Goal: Transaction & Acquisition: Purchase product/service

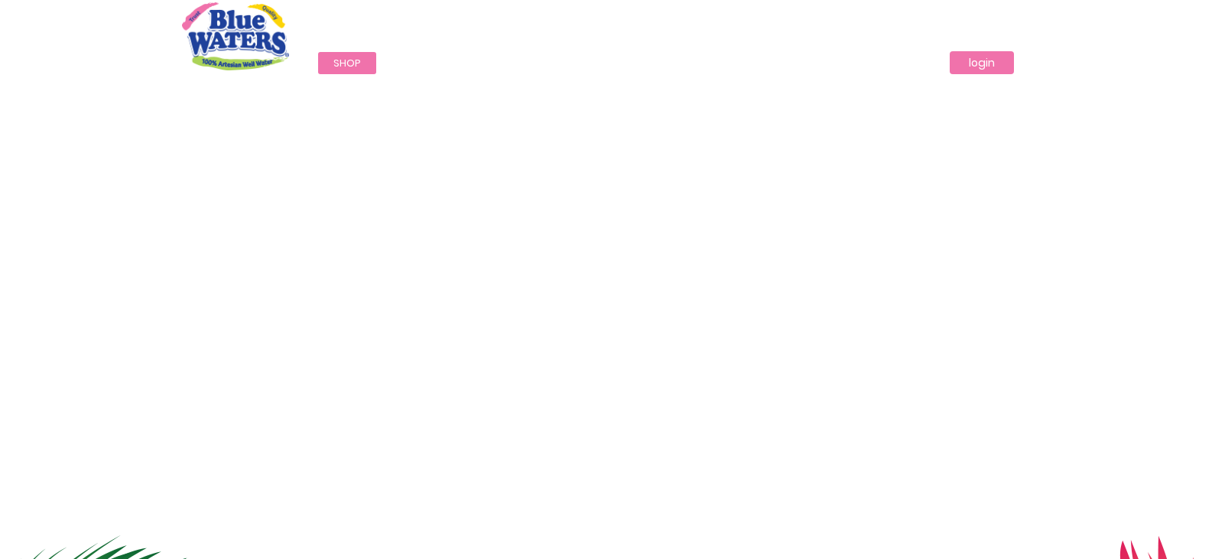
click at [980, 60] on link "login" at bounding box center [982, 62] width 64 height 23
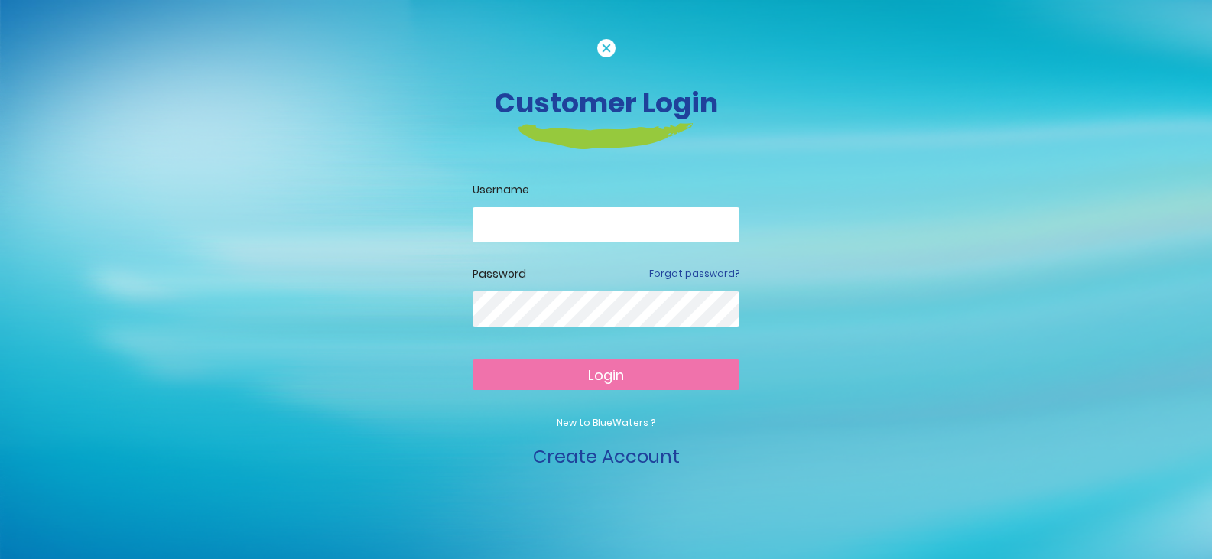
click at [560, 219] on input "email" at bounding box center [606, 224] width 267 height 35
type input "**********"
click at [606, 376] on span "Login" at bounding box center [606, 375] width 36 height 19
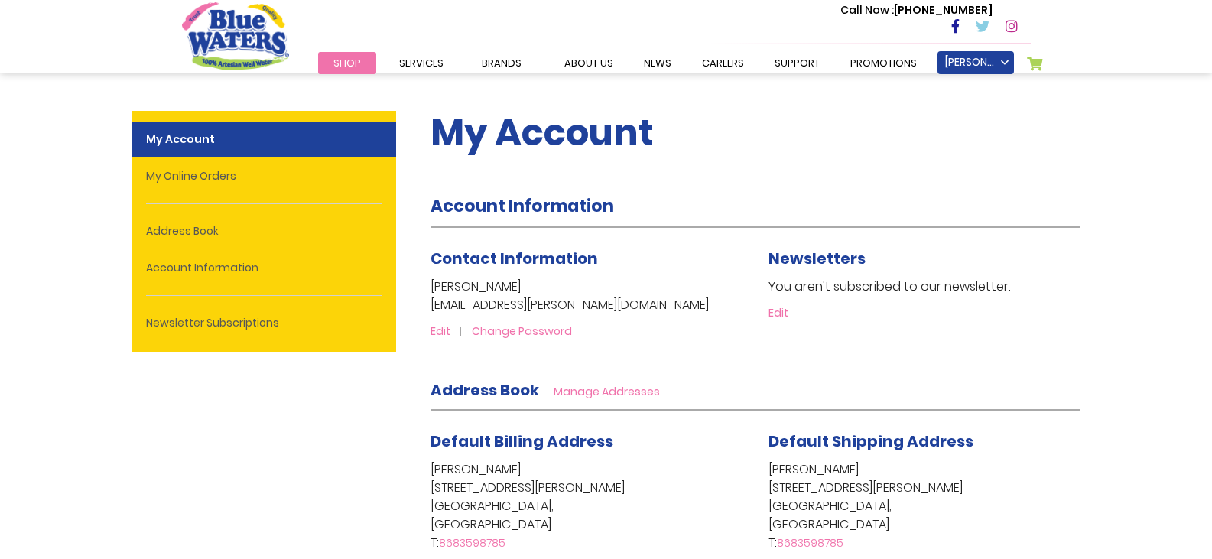
click at [357, 67] on span "Shop" at bounding box center [347, 63] width 28 height 15
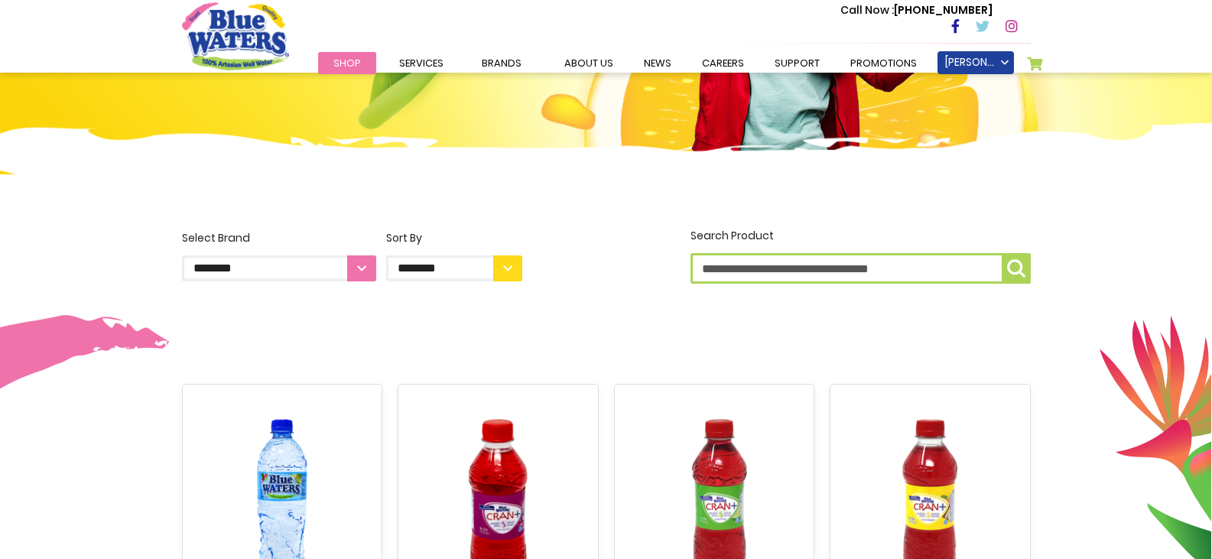
scroll to position [258, 0]
click at [361, 269] on select "**********" at bounding box center [279, 268] width 194 height 26
select select "**********"
click at [182, 255] on select "**********" at bounding box center [279, 268] width 194 height 26
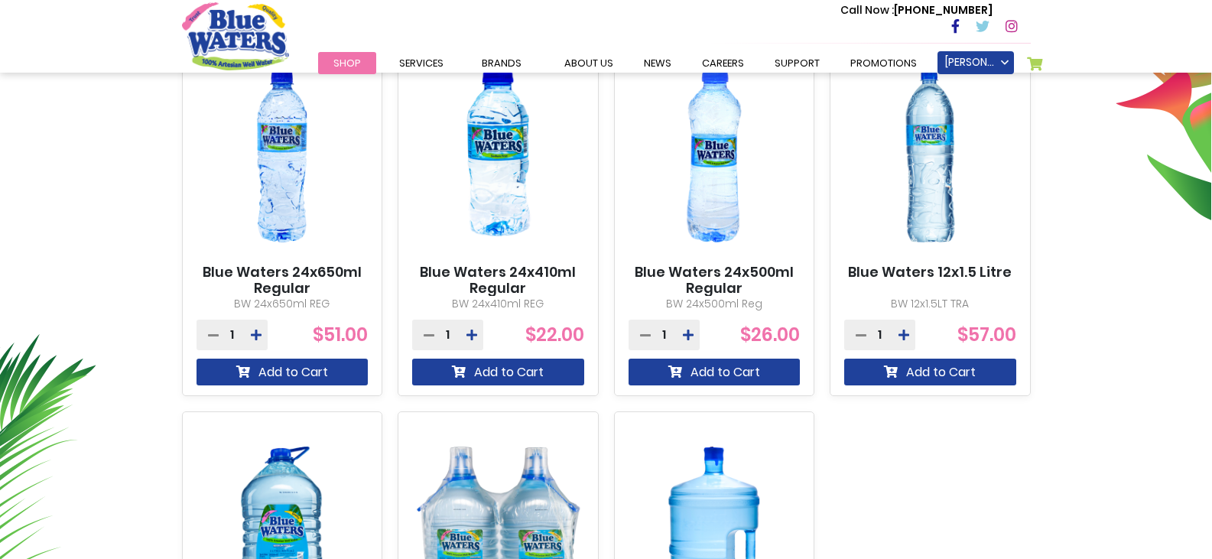
scroll to position [608, 0]
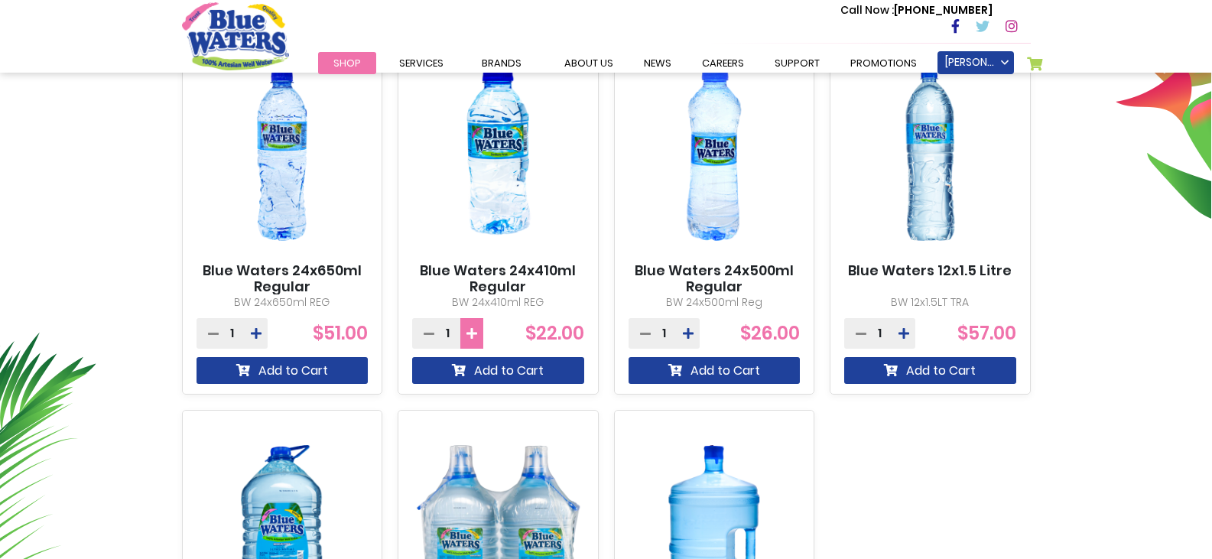
click at [475, 336] on icon at bounding box center [471, 333] width 11 height 12
click at [479, 330] on button at bounding box center [471, 333] width 23 height 31
click at [470, 332] on icon at bounding box center [471, 333] width 11 height 12
click at [476, 333] on icon at bounding box center [471, 333] width 11 height 12
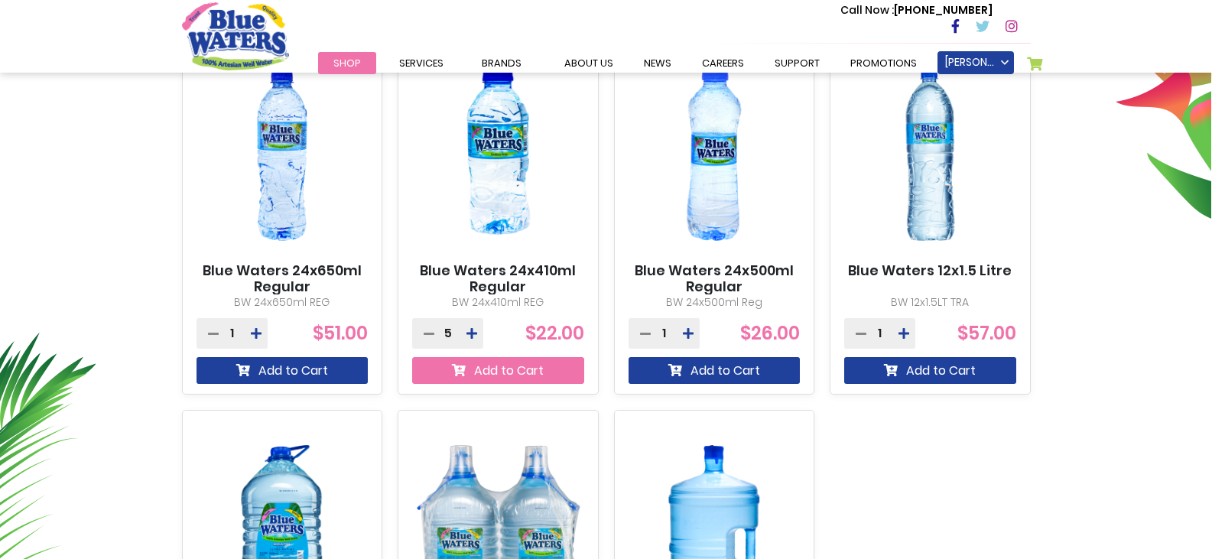
click at [516, 372] on button "Add to Cart" at bounding box center [498, 370] width 172 height 27
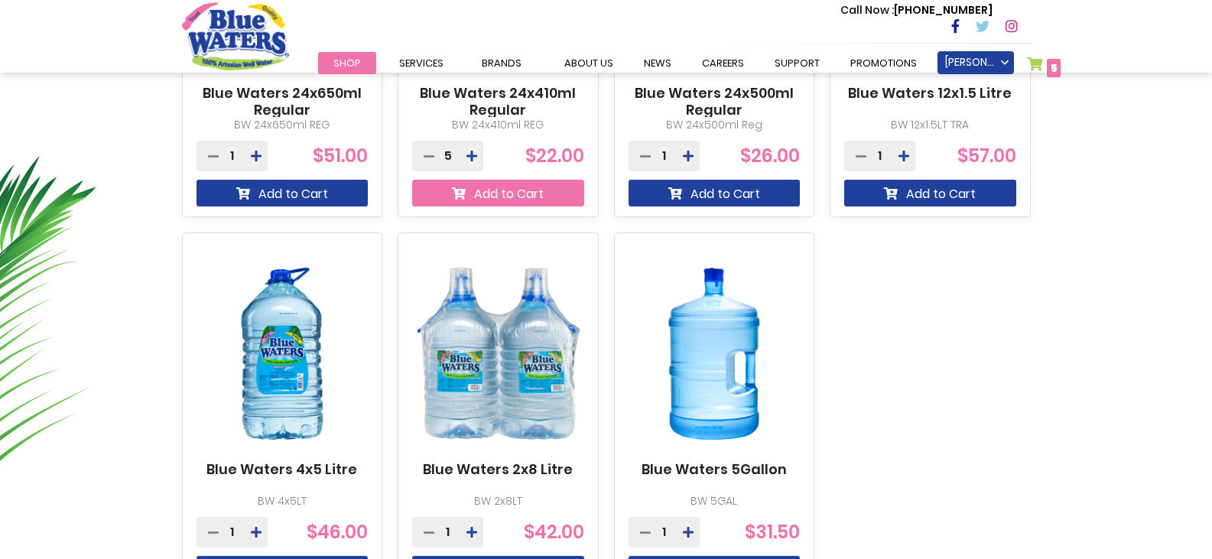
scroll to position [887, 0]
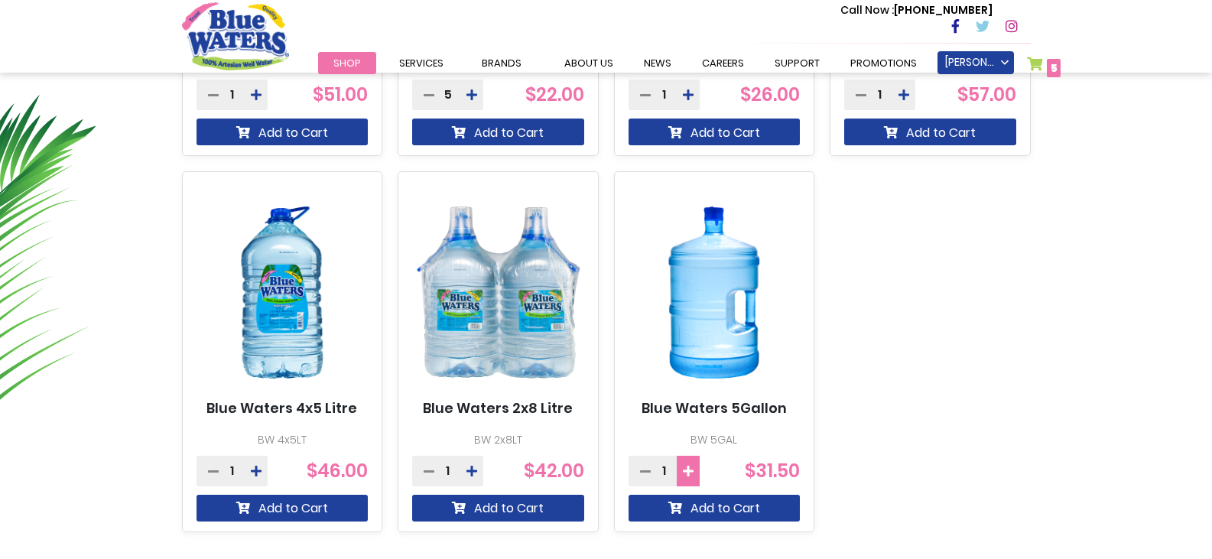
click at [689, 471] on icon at bounding box center [688, 471] width 11 height 12
click at [691, 466] on icon at bounding box center [688, 471] width 11 height 12
click at [688, 466] on icon at bounding box center [688, 471] width 11 height 12
click at [690, 472] on icon at bounding box center [688, 471] width 11 height 12
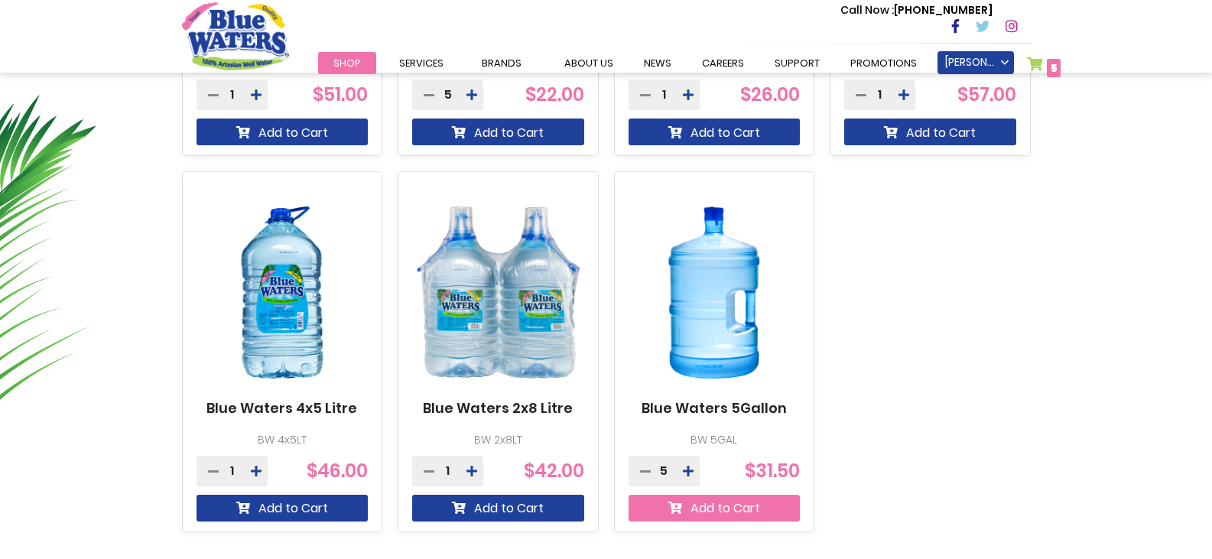
click at [726, 509] on button "Add to Cart" at bounding box center [715, 508] width 172 height 27
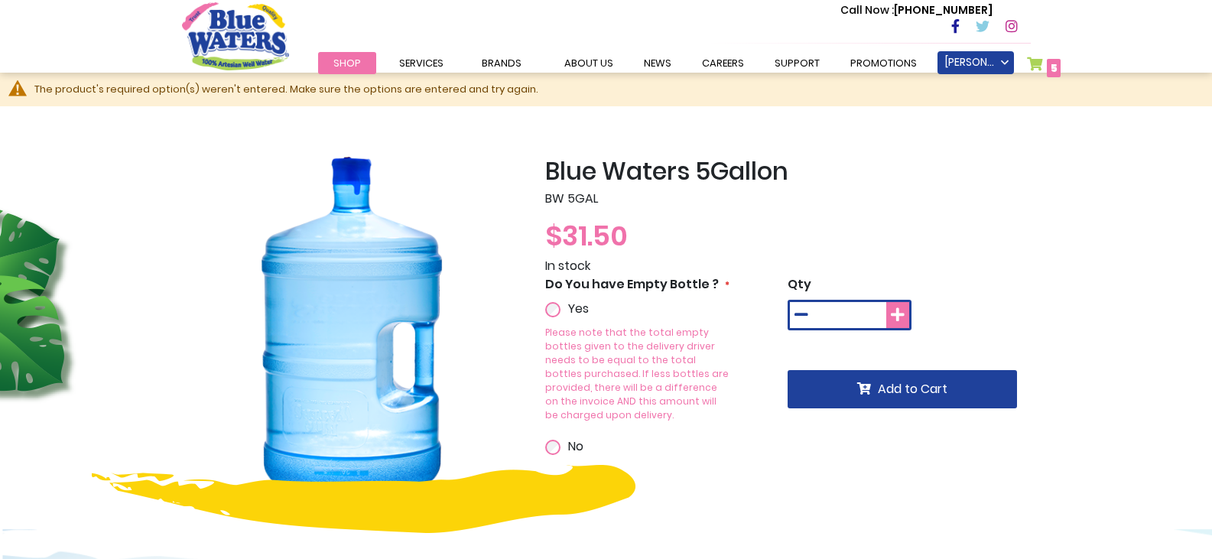
click at [892, 309] on icon at bounding box center [898, 314] width 14 height 15
click at [894, 309] on icon at bounding box center [898, 314] width 14 height 15
click at [889, 315] on button at bounding box center [897, 315] width 23 height 26
click at [892, 312] on icon at bounding box center [898, 314] width 14 height 15
type input "*"
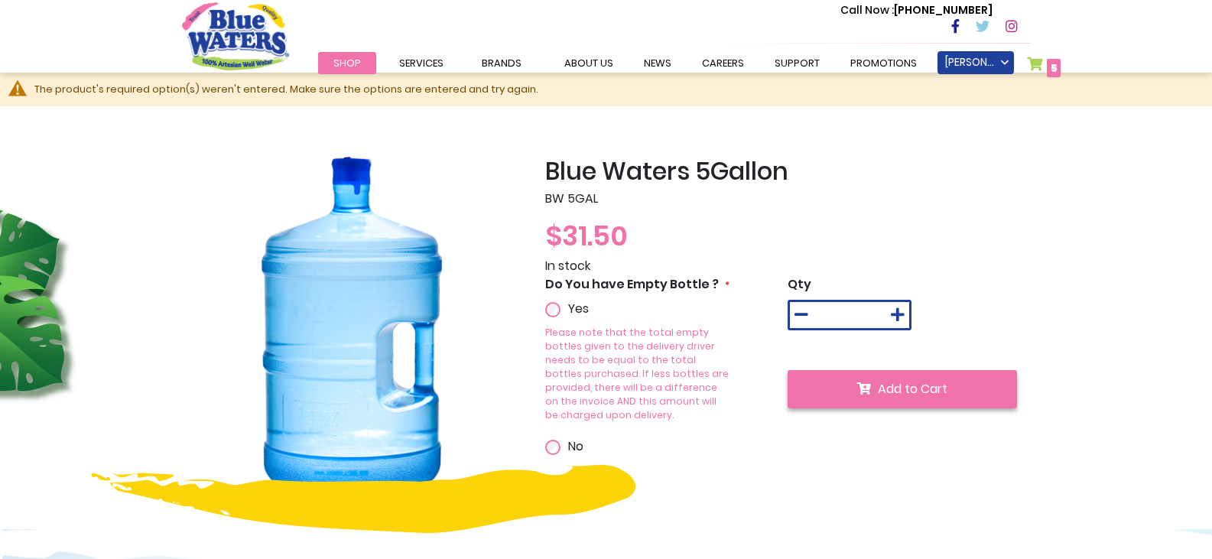
click at [902, 386] on span "Add to Cart" at bounding box center [913, 389] width 70 height 18
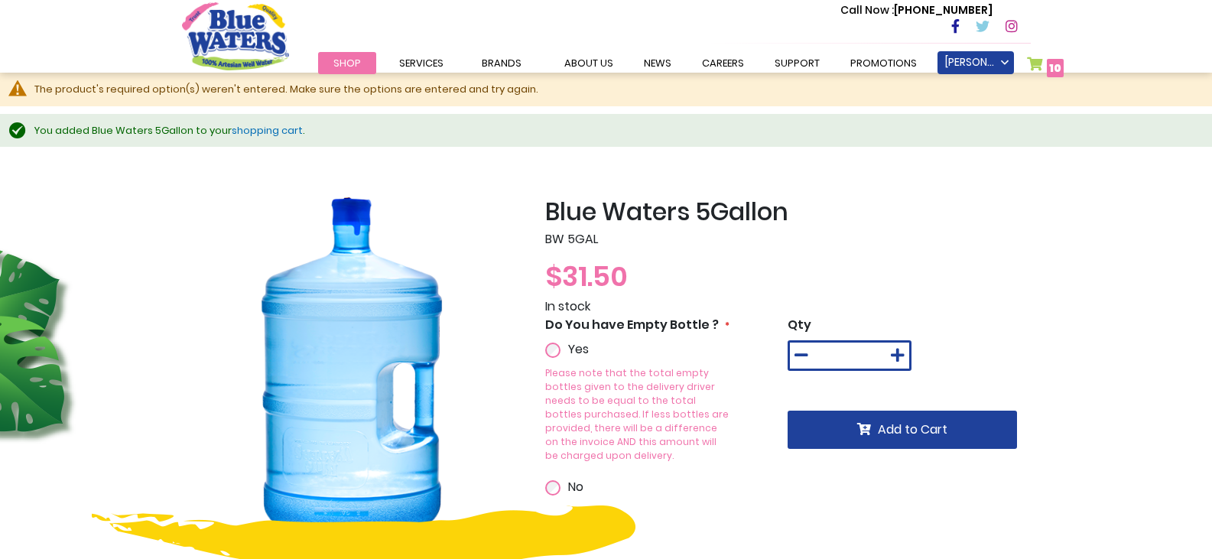
click at [477, 89] on div "The product's required option(s) weren't entered. Make sure the options are ent…" at bounding box center [615, 89] width 1162 height 15
click at [1055, 61] on span "10" at bounding box center [1055, 67] width 12 height 15
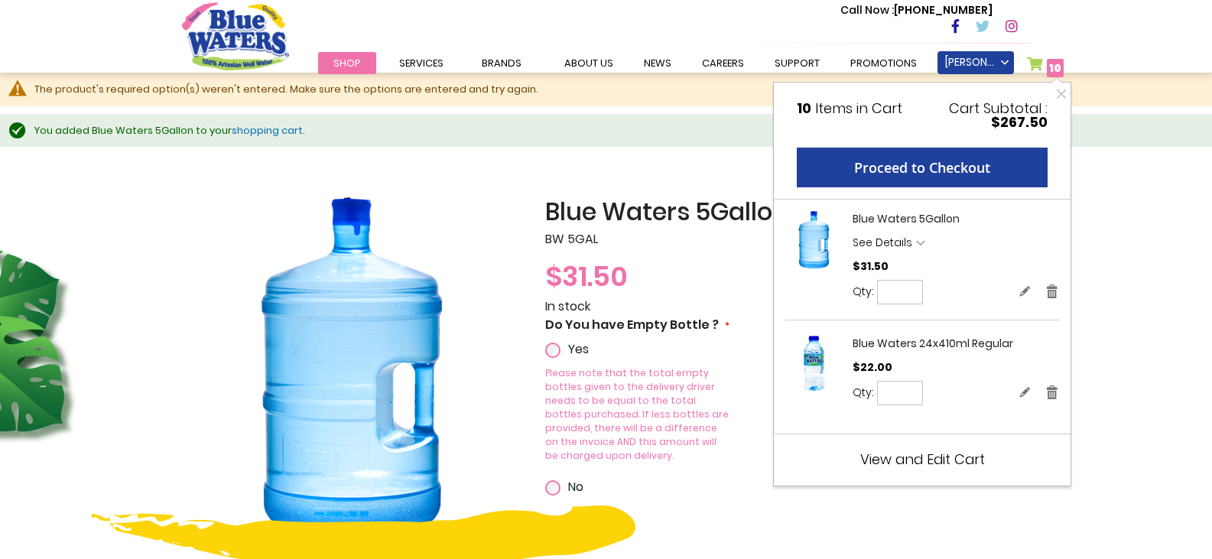
click at [924, 459] on span "View and Edit Cart" at bounding box center [922, 459] width 125 height 19
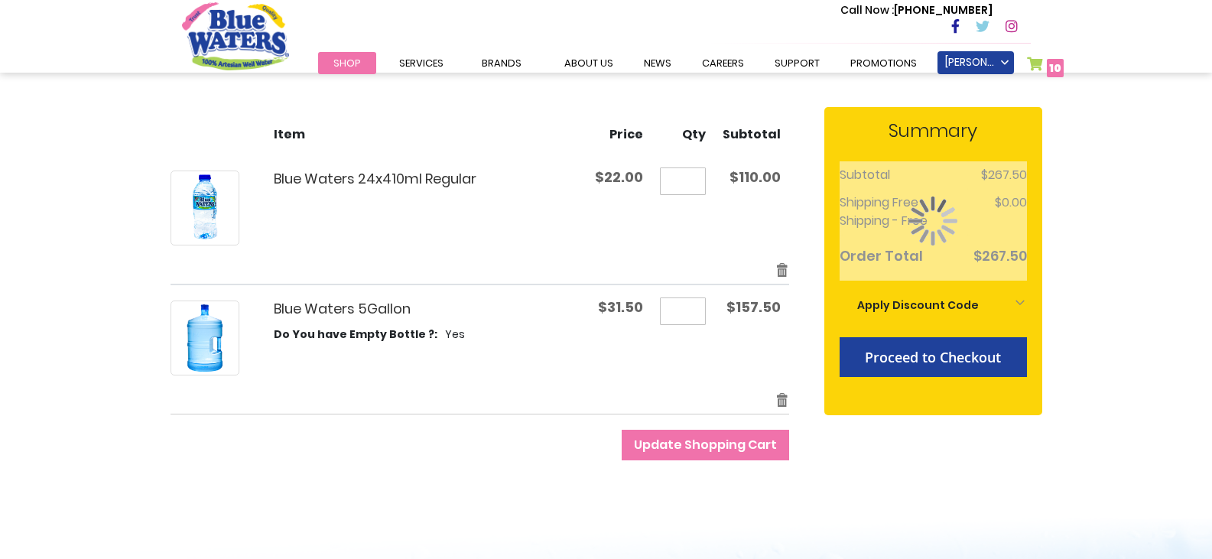
scroll to position [203, 0]
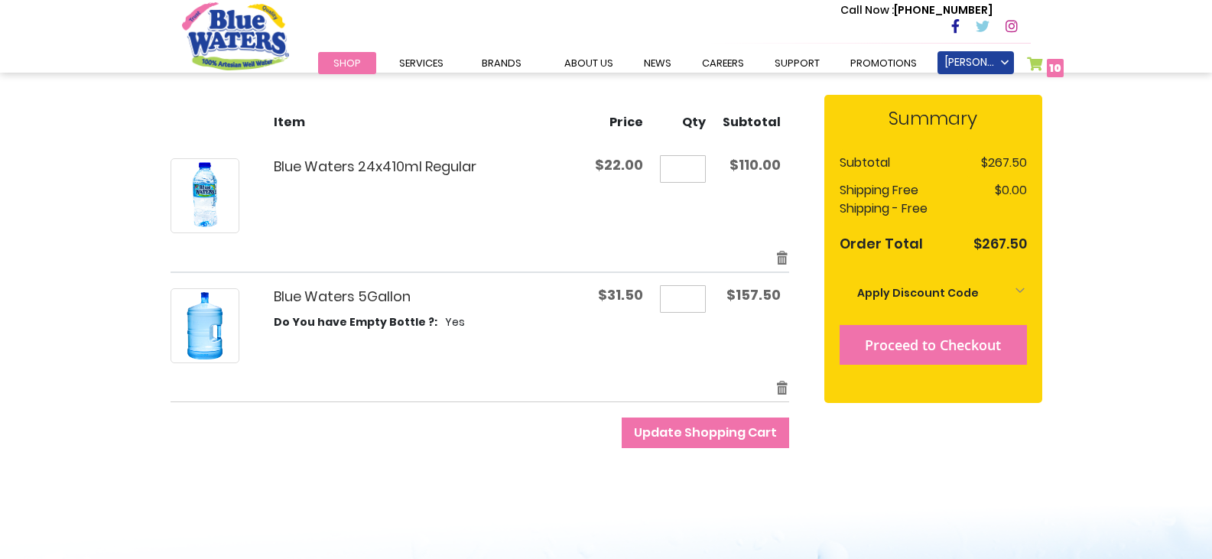
click at [935, 344] on span "Proceed to Checkout" at bounding box center [933, 345] width 136 height 18
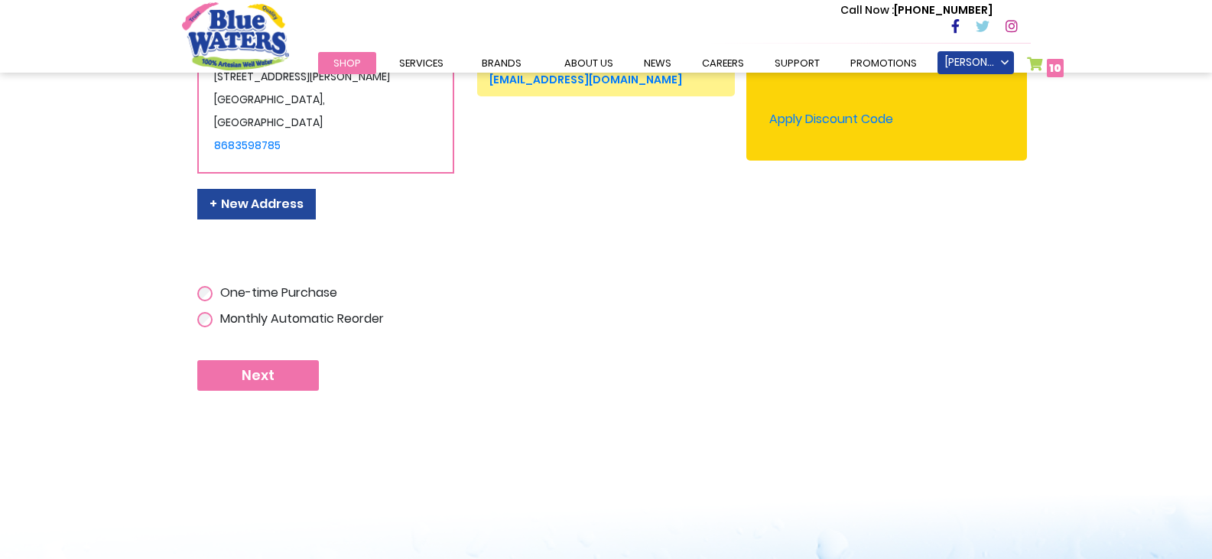
scroll to position [420, 0]
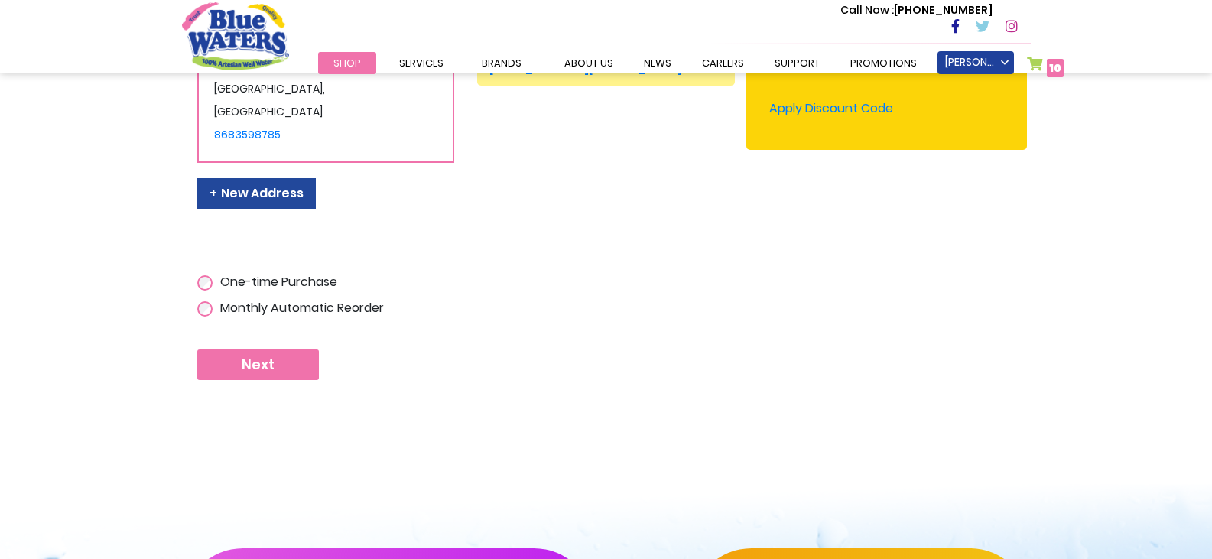
click at [284, 291] on label "One-time Purchase" at bounding box center [276, 282] width 121 height 18
click at [264, 373] on span "Next" at bounding box center [258, 364] width 33 height 17
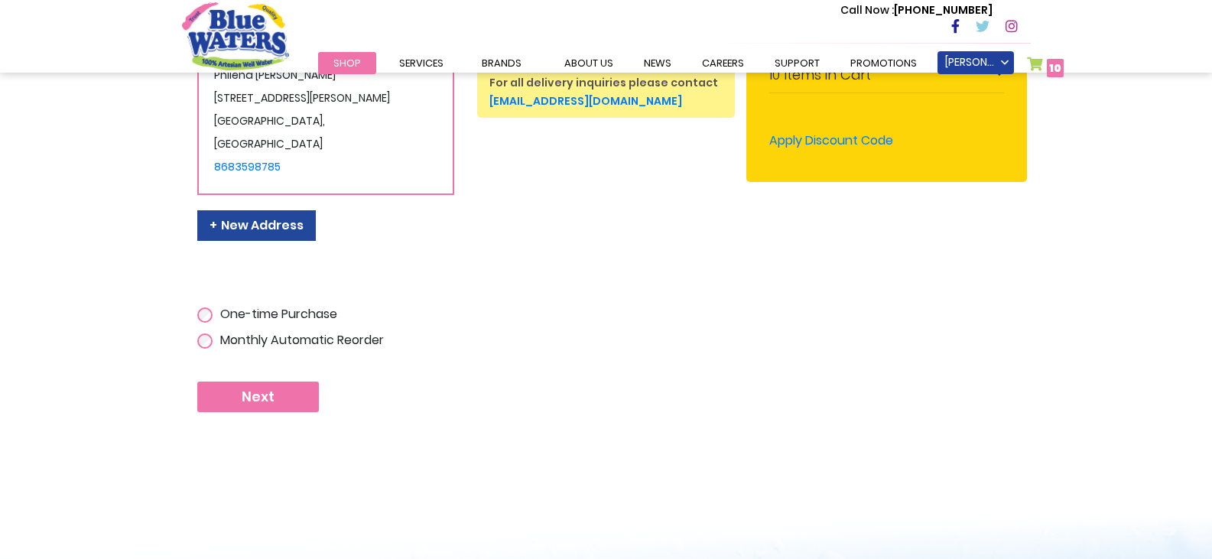
scroll to position [388, 0]
click at [266, 405] on span "Next" at bounding box center [258, 396] width 33 height 17
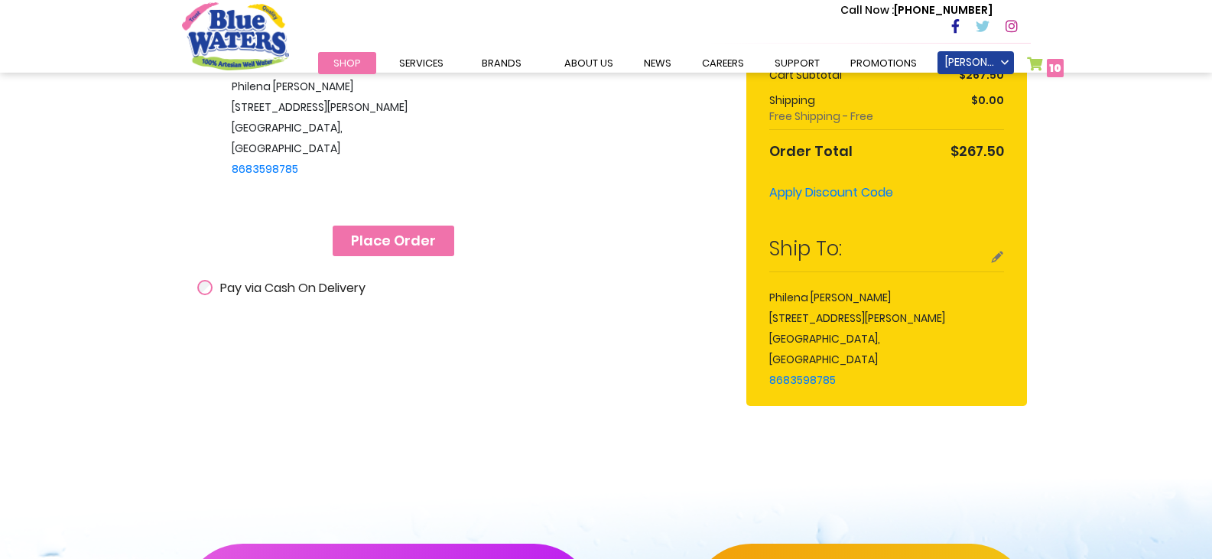
scroll to position [463, 0]
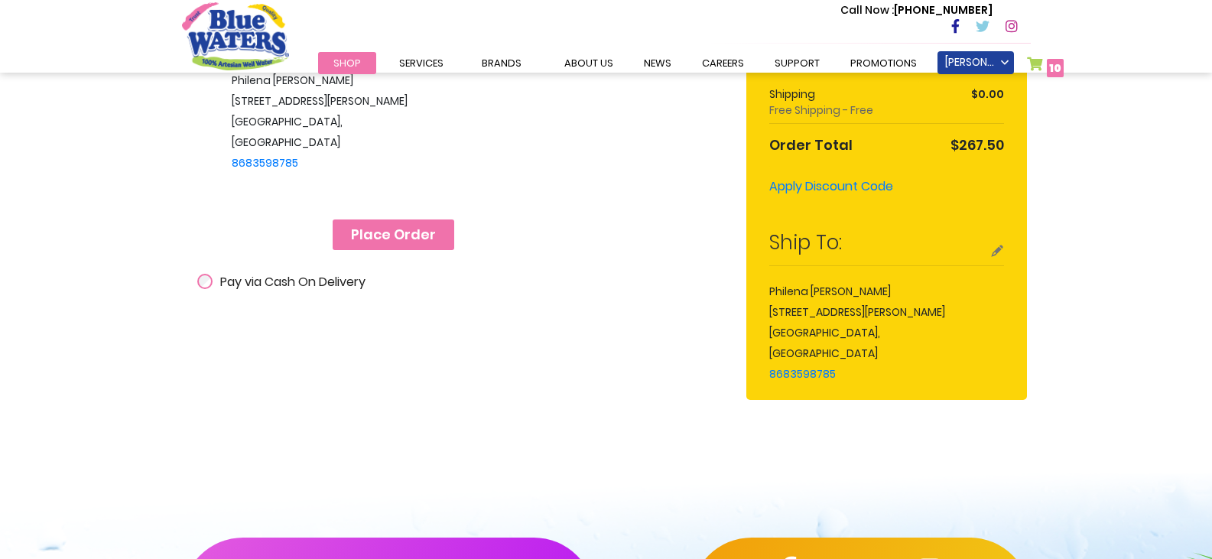
click at [406, 243] on span "Place Order" at bounding box center [393, 234] width 85 height 17
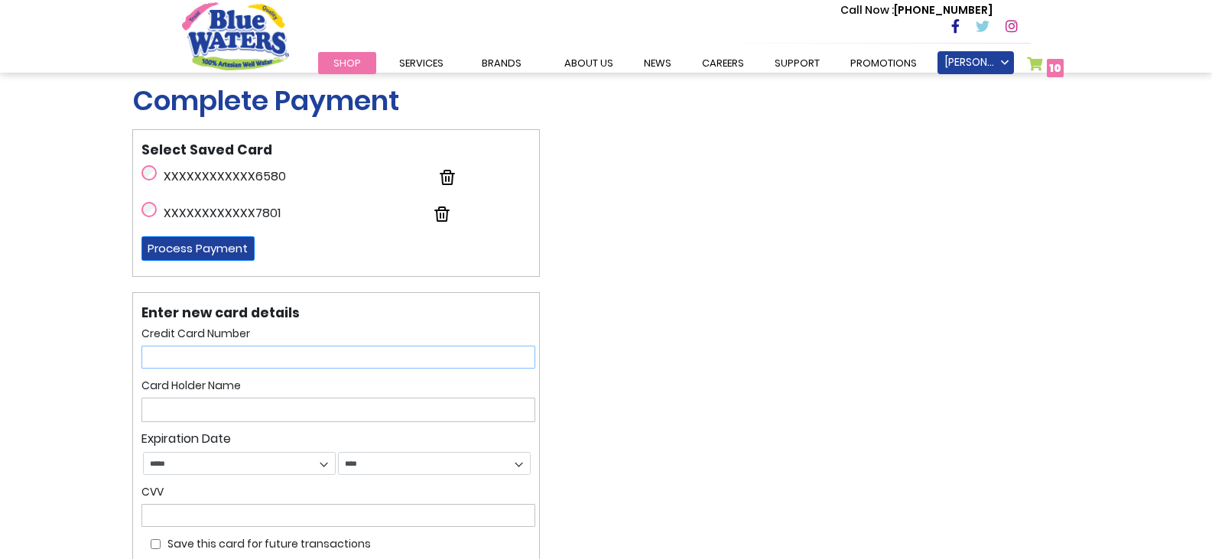
click at [317, 361] on input "text" at bounding box center [338, 357] width 394 height 23
type input "**********"
select select "*"
select select "****"
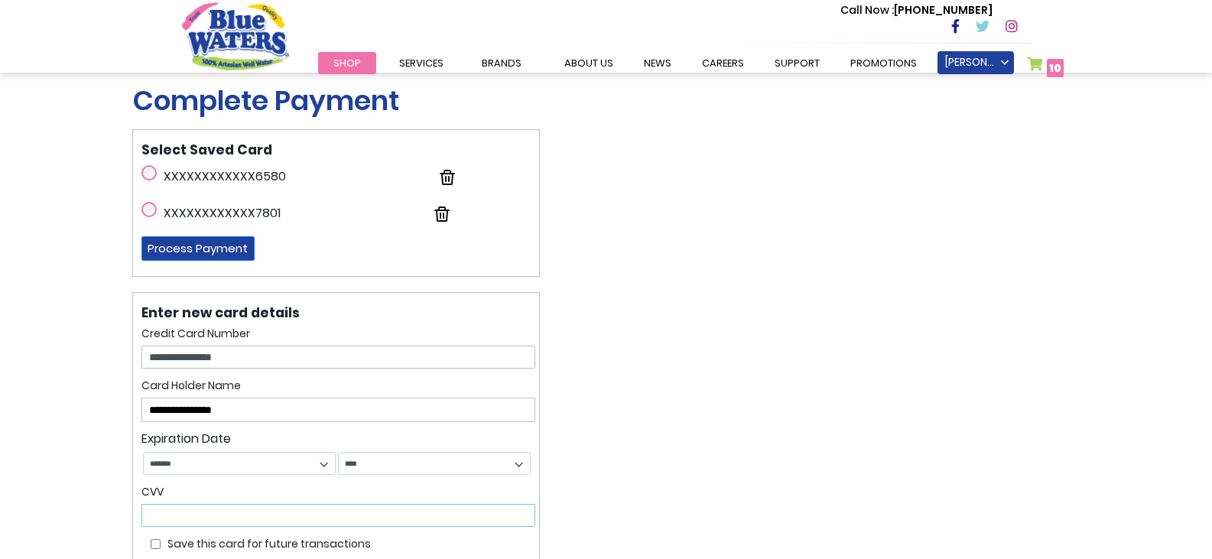
type input "***"
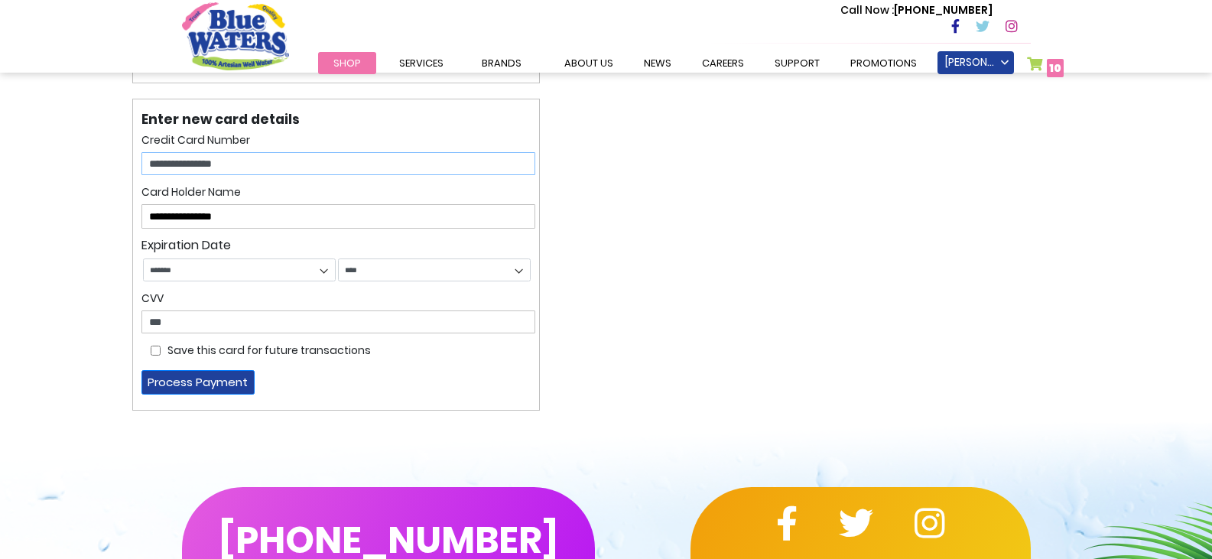
scroll to position [205, 0]
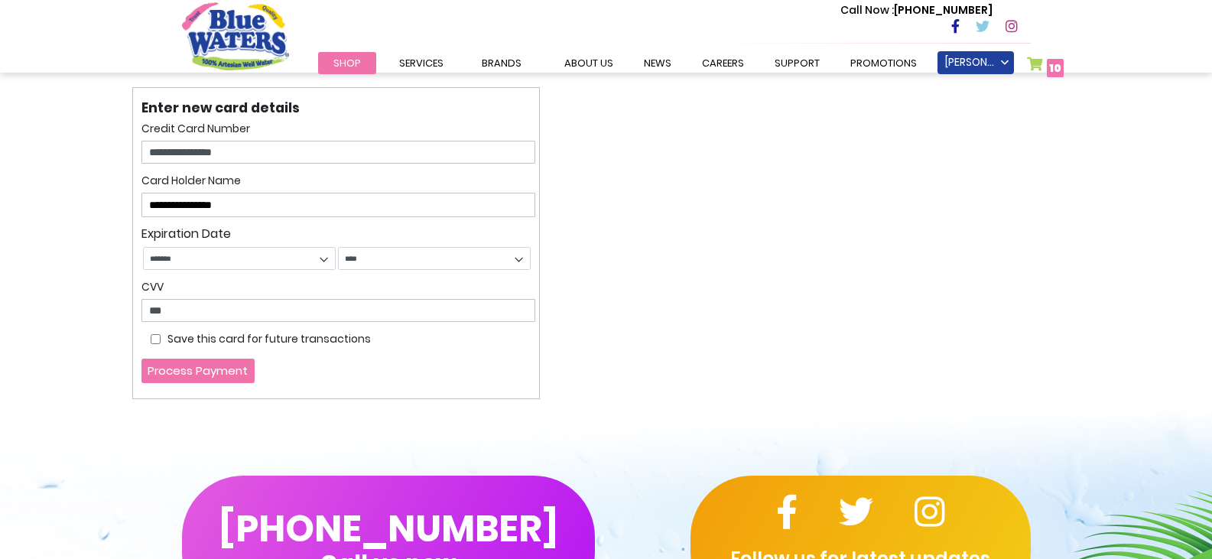
click at [207, 373] on button "Process Payment" at bounding box center [197, 371] width 113 height 24
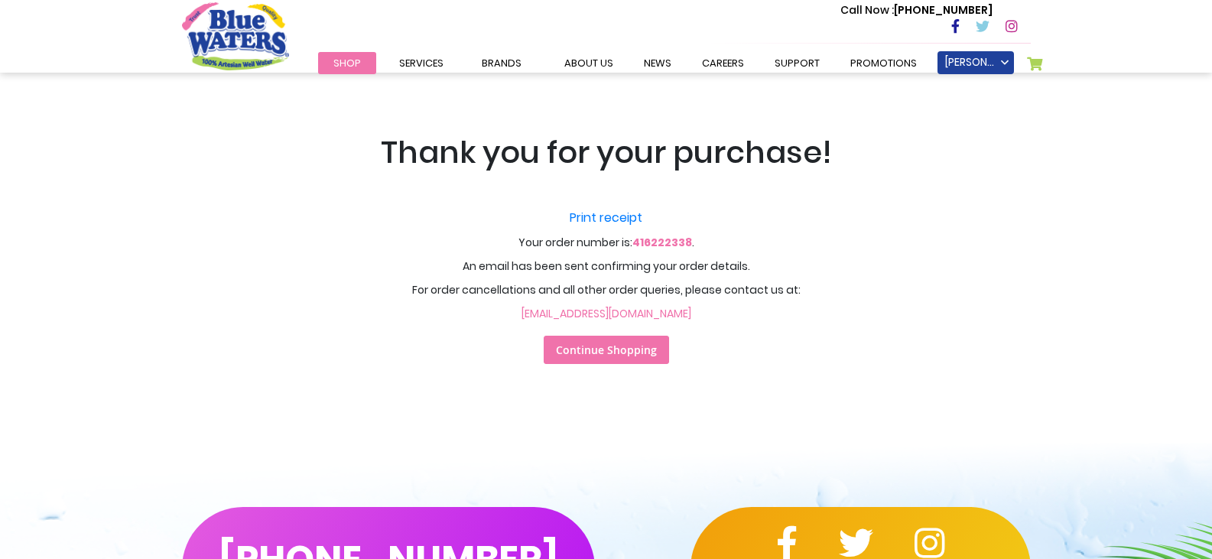
click at [606, 345] on span "Continue Shopping" at bounding box center [606, 350] width 101 height 15
